Goal: Information Seeking & Learning: Check status

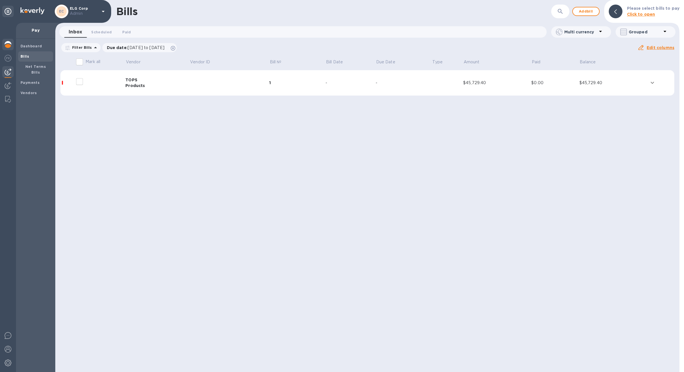
click at [13, 48] on div at bounding box center [7, 45] width 11 height 13
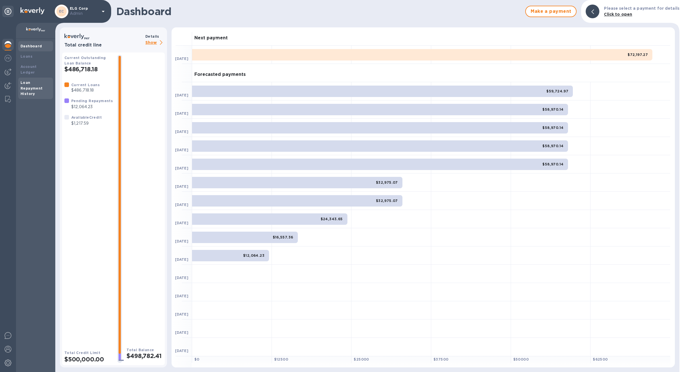
click at [44, 80] on div "Loan Repayment History" at bounding box center [36, 88] width 30 height 17
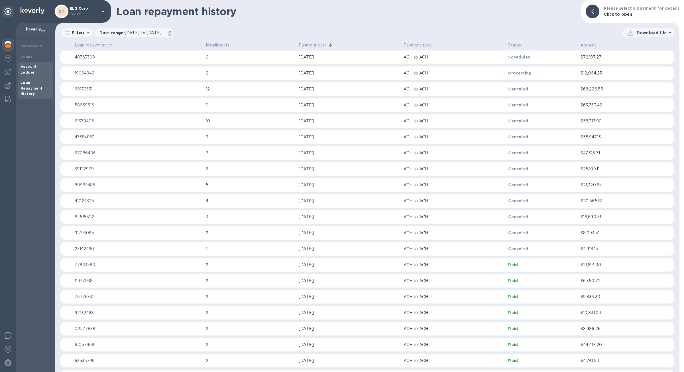
click at [39, 71] on div "Account Ledger" at bounding box center [35, 70] width 35 height 16
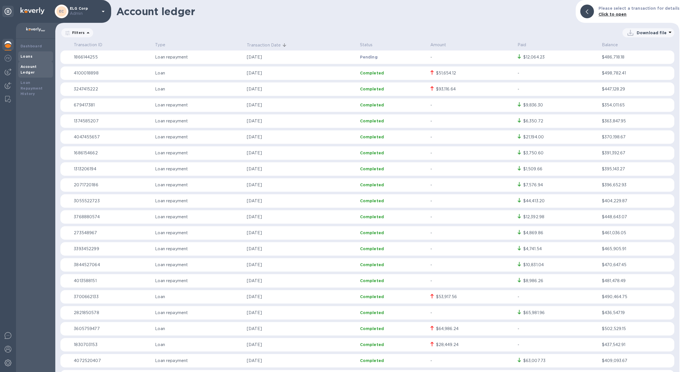
click at [33, 58] on div "Loans" at bounding box center [36, 57] width 30 height 6
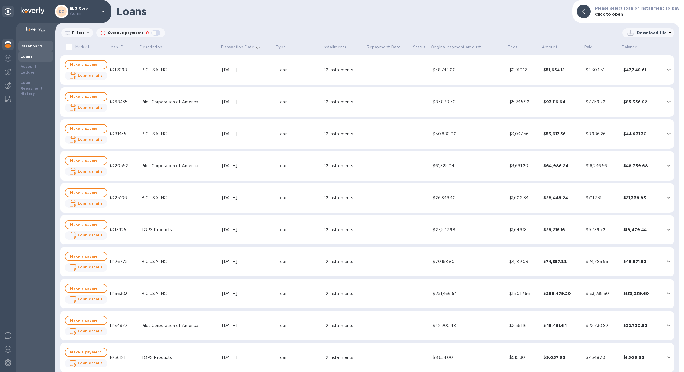
click at [51, 46] on div "Dashboard" at bounding box center [35, 46] width 35 height 10
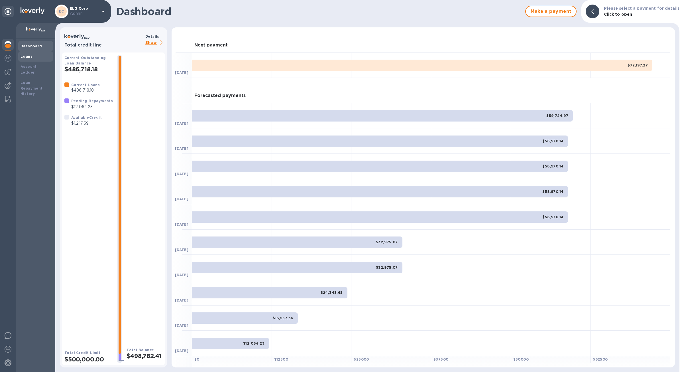
click at [46, 52] on div "Loans" at bounding box center [35, 56] width 35 height 10
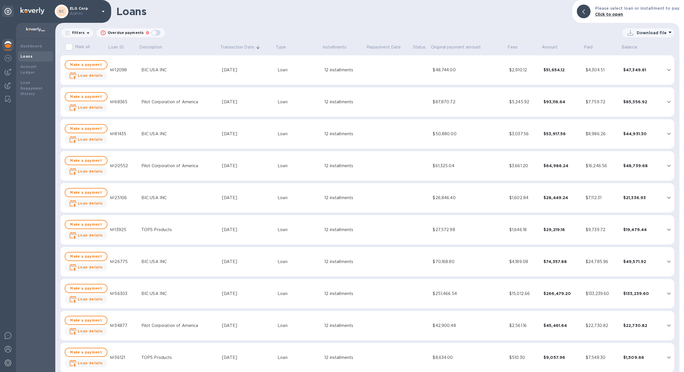
click at [312, 84] on td "Loan" at bounding box center [298, 70] width 47 height 30
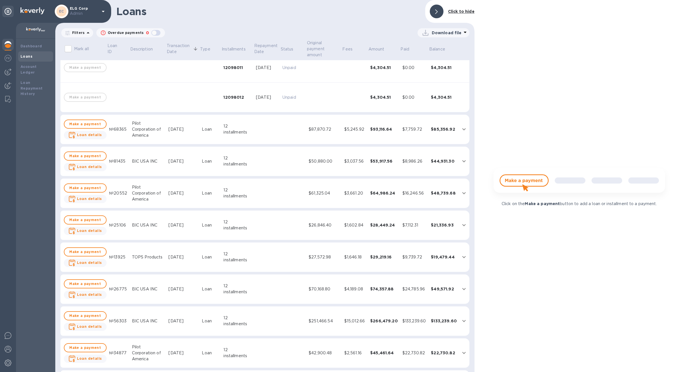
scroll to position [337, 0]
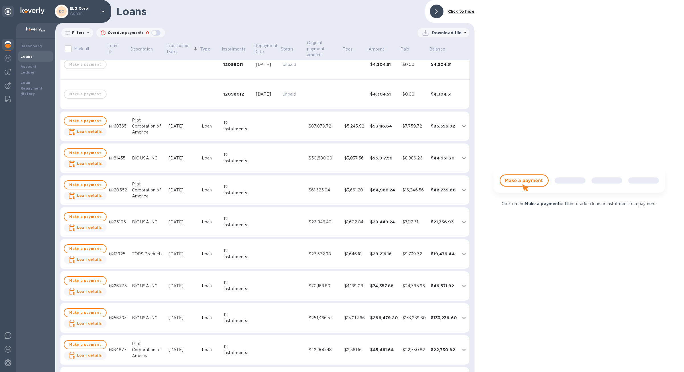
click at [321, 119] on td "$87,870.72" at bounding box center [324, 126] width 36 height 30
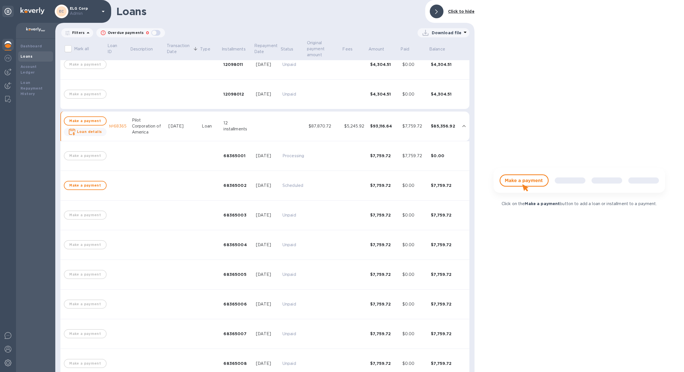
click at [321, 119] on td "$87,870.72" at bounding box center [324, 126] width 36 height 30
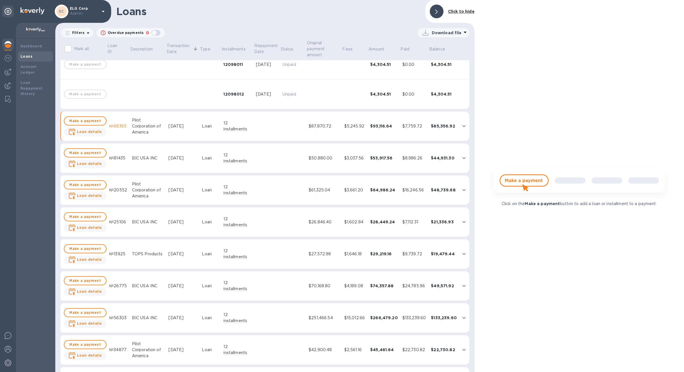
click at [323, 166] on td "$50,880.00" at bounding box center [324, 158] width 36 height 30
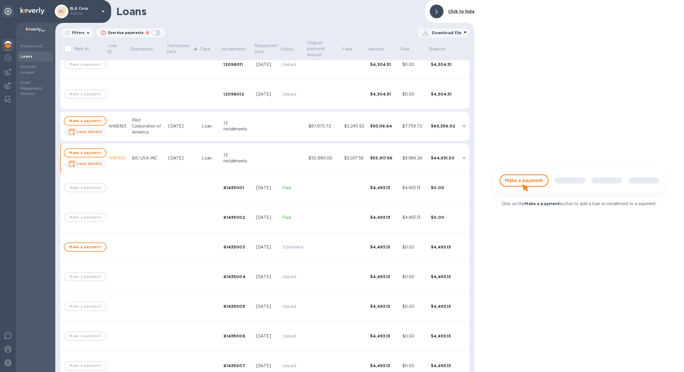
click at [323, 166] on td "$50,880.00" at bounding box center [324, 158] width 36 height 30
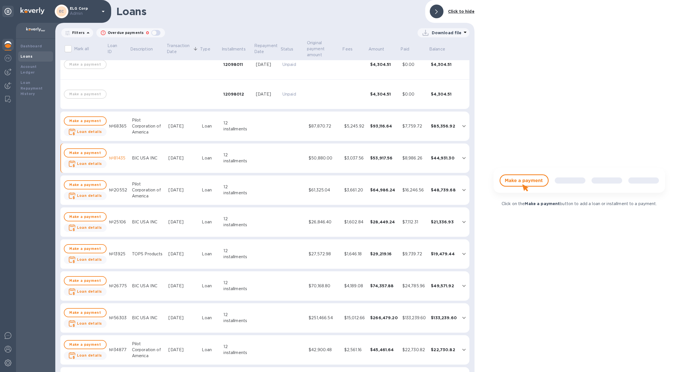
click at [325, 187] on div "$61,325.04" at bounding box center [324, 190] width 31 height 6
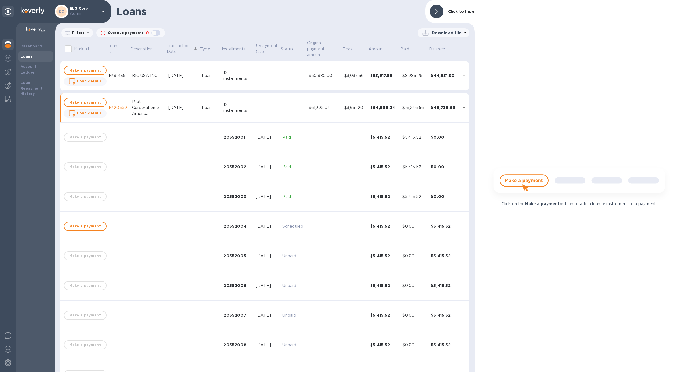
scroll to position [413, 0]
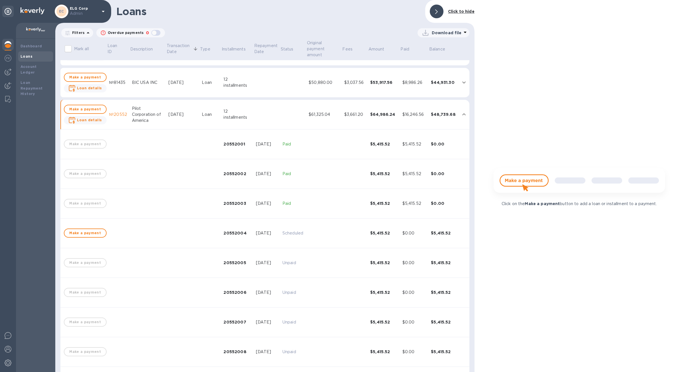
click at [312, 109] on td "$61,325.04" at bounding box center [324, 115] width 36 height 30
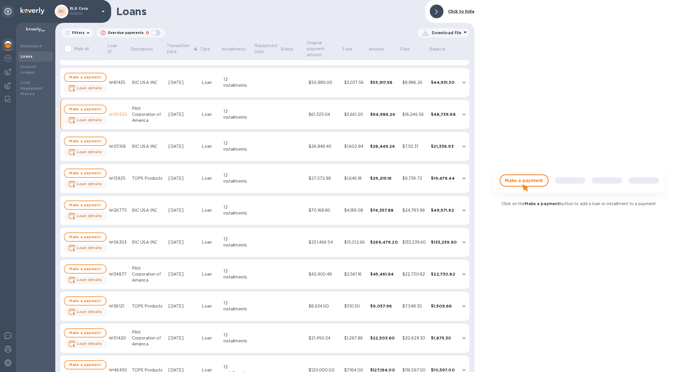
click at [400, 234] on td "$133,239.60" at bounding box center [414, 242] width 28 height 30
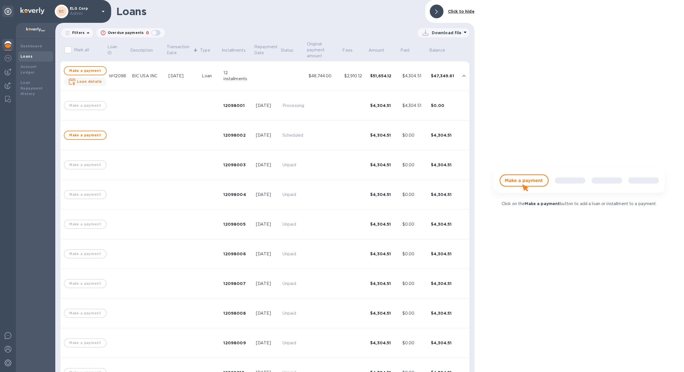
click at [384, 72] on td "$51,654.12" at bounding box center [384, 76] width 32 height 30
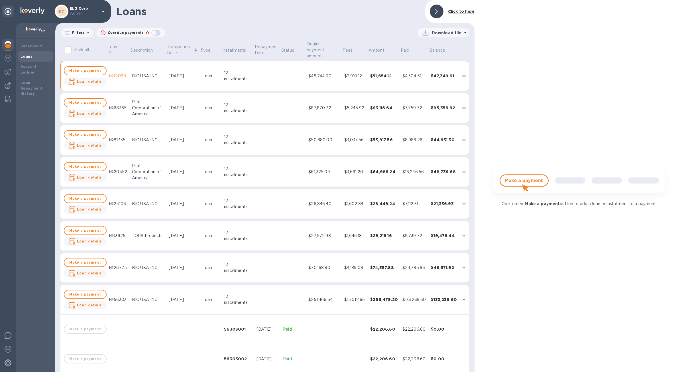
click at [350, 299] on div "$15,012.66" at bounding box center [354, 299] width 21 height 6
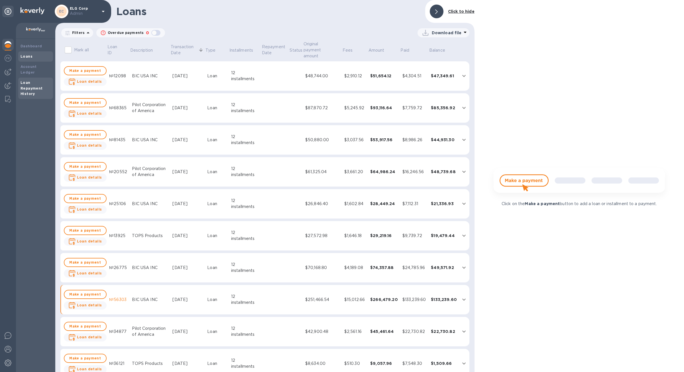
click at [32, 86] on div "Loan Repayment History" at bounding box center [36, 88] width 30 height 17
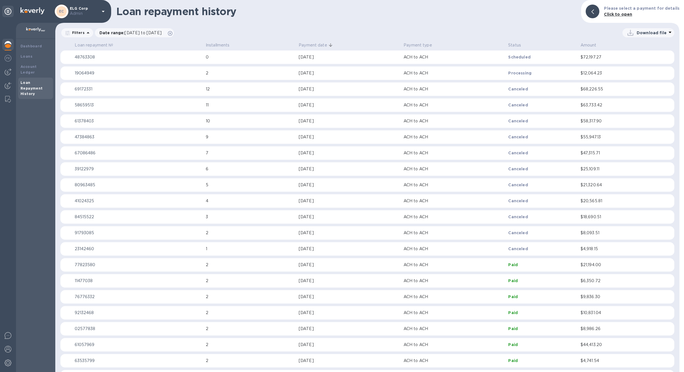
click at [561, 60] on td "Scheduled" at bounding box center [542, 57] width 72 height 14
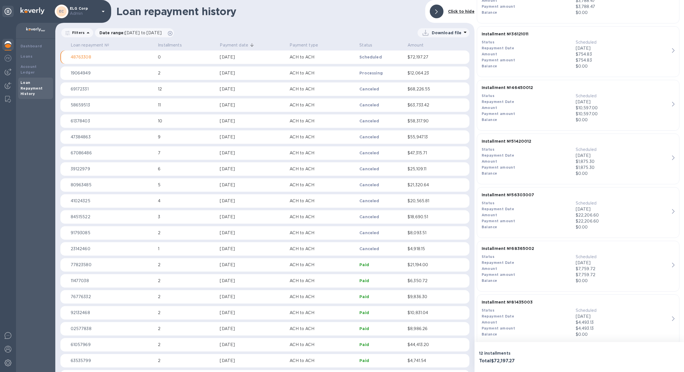
scroll to position [427, 0]
